Goal: Information Seeking & Learning: Understand process/instructions

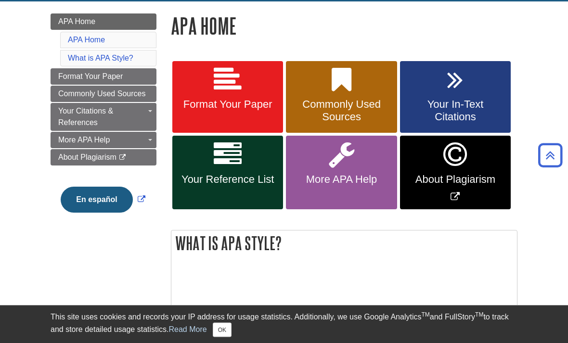
scroll to position [131, 0]
click at [497, 118] on span "Your In-Text Citations" at bounding box center [455, 110] width 96 height 25
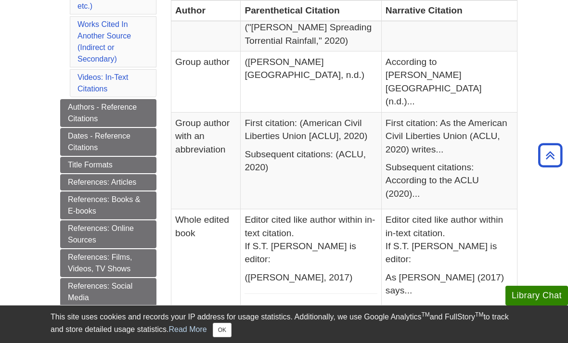
scroll to position [420, 0]
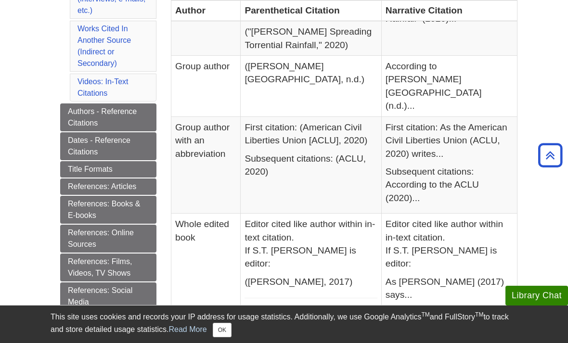
click at [67, 107] on link "Authors - Reference Citations" at bounding box center [108, 118] width 96 height 28
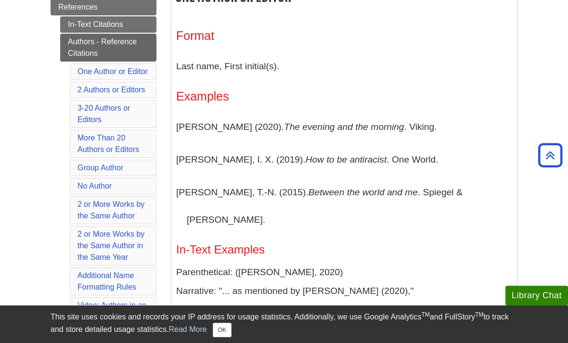
click at [79, 92] on link "2 Authors or Editors" at bounding box center [112, 90] width 68 height 8
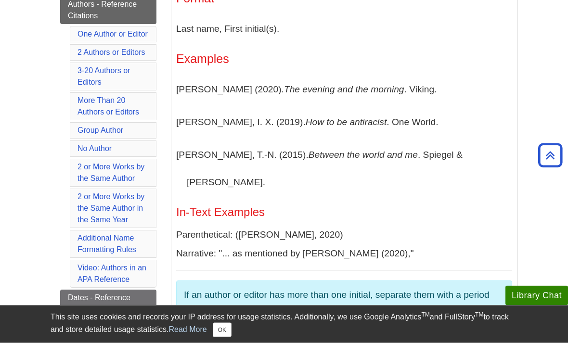
scroll to position [245, 0]
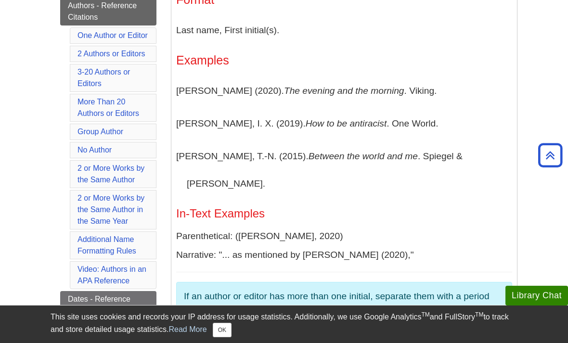
click at [79, 85] on link "3-20 Authors or Editors" at bounding box center [104, 78] width 52 height 20
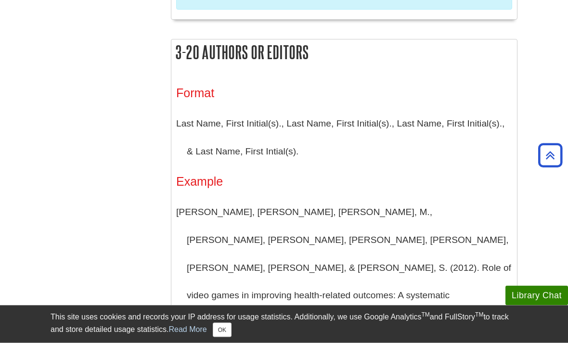
scroll to position [965, 0]
